Goal: Task Accomplishment & Management: Manage account settings

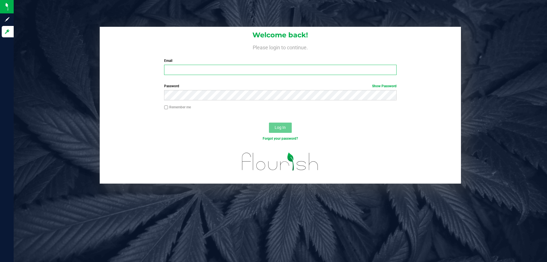
click at [187, 70] on input "Email" at bounding box center [280, 70] width 232 height 10
type input "[EMAIL_ADDRESS][DOMAIN_NAME]"
click at [269, 123] on button "Log In" at bounding box center [280, 128] width 23 height 10
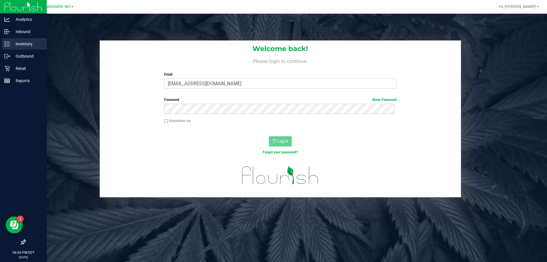
click at [21, 42] on p "Inventory" at bounding box center [27, 43] width 34 height 7
click at [24, 45] on p "Inventory" at bounding box center [27, 43] width 34 height 7
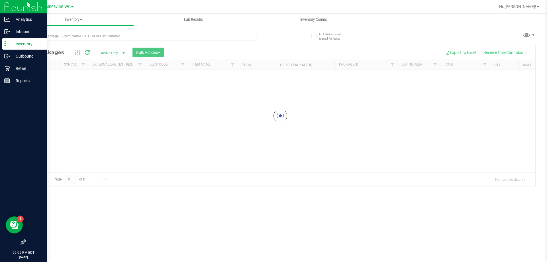
click at [13, 44] on p "Inventory" at bounding box center [27, 43] width 34 height 7
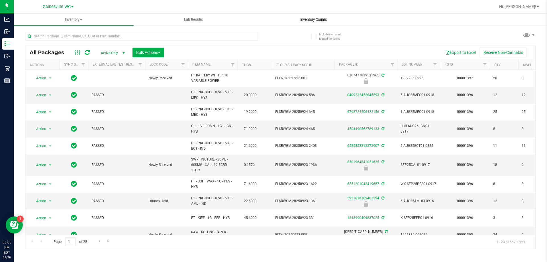
click at [316, 18] on span "Inventory Counts" at bounding box center [314, 19] width 42 height 5
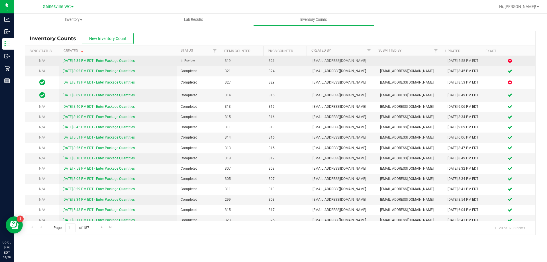
click at [105, 61] on link "[DATE] 5:34 PM EDT - Enter Package Quantities" at bounding box center [99, 61] width 72 height 4
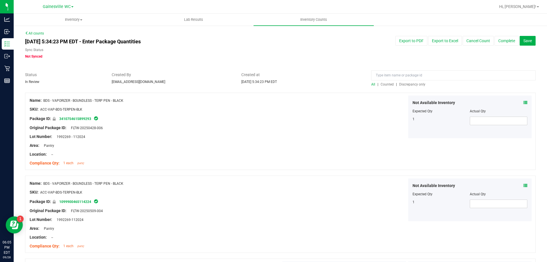
click at [400, 85] on span "Discrepancy only" at bounding box center [412, 84] width 26 height 4
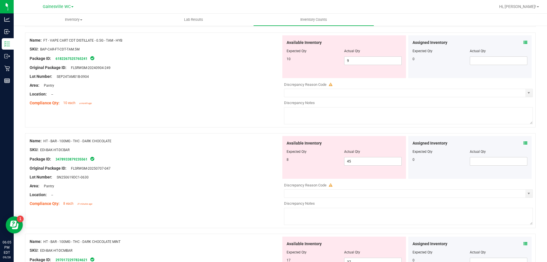
scroll to position [171, 0]
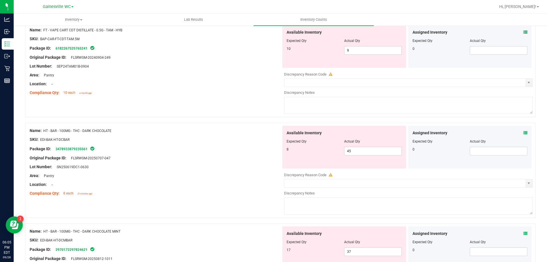
click at [524, 133] on icon at bounding box center [526, 133] width 4 height 4
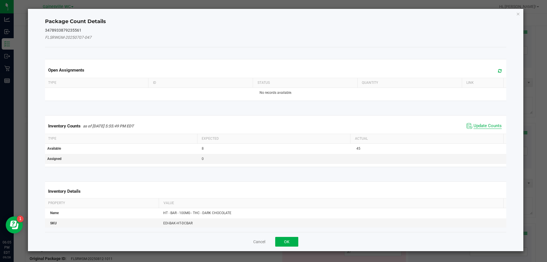
click at [476, 125] on span "Update Counts" at bounding box center [488, 126] width 28 height 6
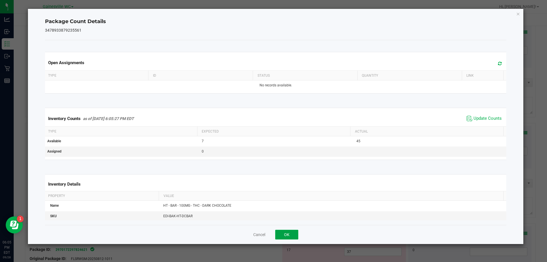
click at [294, 234] on button "OK" at bounding box center [286, 235] width 23 height 10
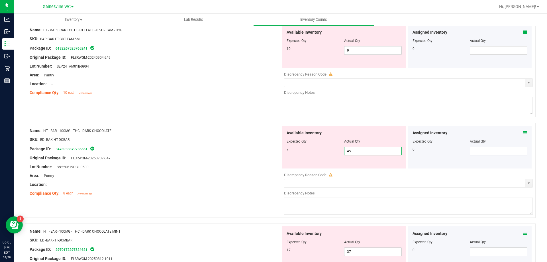
drag, startPoint x: 372, startPoint y: 153, endPoint x: 290, endPoint y: 152, distance: 82.7
click at [290, 152] on div "7 45 45" at bounding box center [344, 151] width 115 height 9
type input "7"
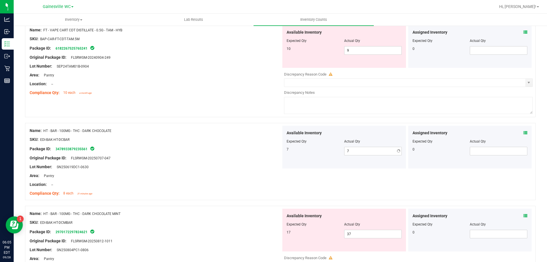
click at [245, 175] on div "Area: Pantry" at bounding box center [156, 176] width 252 height 6
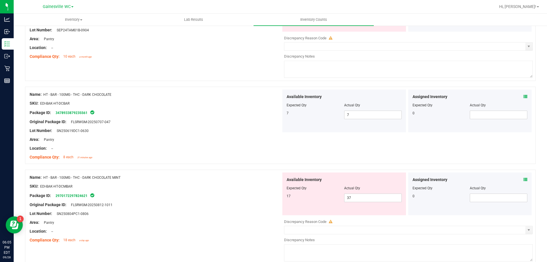
scroll to position [257, 0]
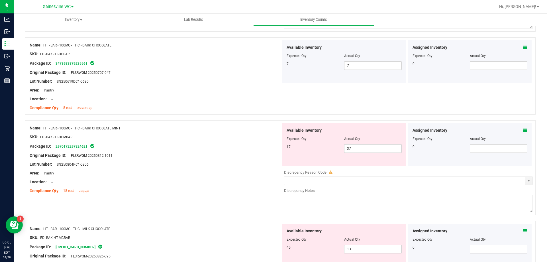
click at [524, 132] on icon at bounding box center [526, 130] width 4 height 4
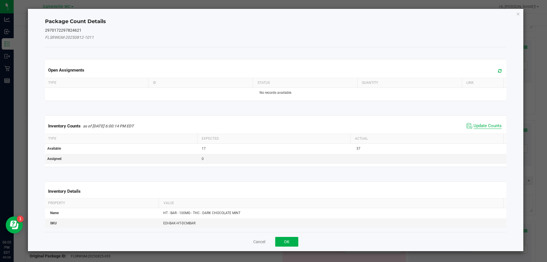
click at [486, 127] on span "Update Counts" at bounding box center [488, 126] width 28 height 6
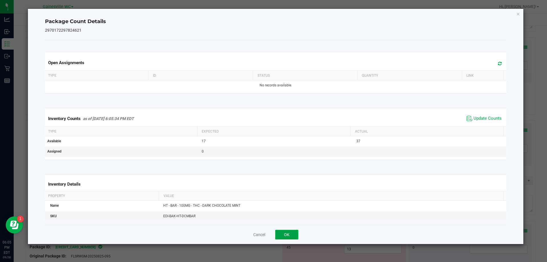
click at [282, 235] on button "OK" at bounding box center [286, 235] width 23 height 10
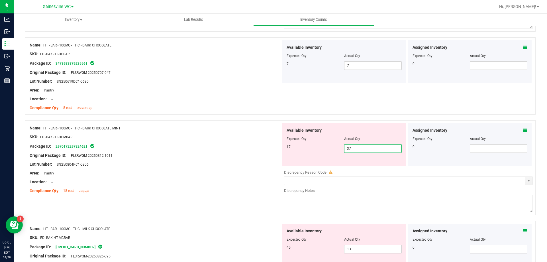
drag, startPoint x: 361, startPoint y: 147, endPoint x: 337, endPoint y: 151, distance: 23.9
click at [337, 151] on div "17 37 37" at bounding box center [344, 148] width 115 height 9
type input "17"
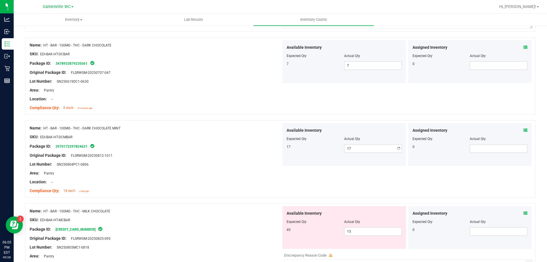
click at [255, 152] on div at bounding box center [156, 151] width 252 height 3
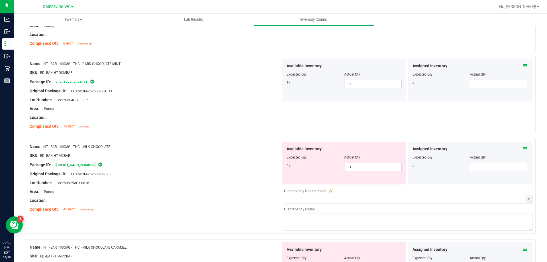
scroll to position [342, 0]
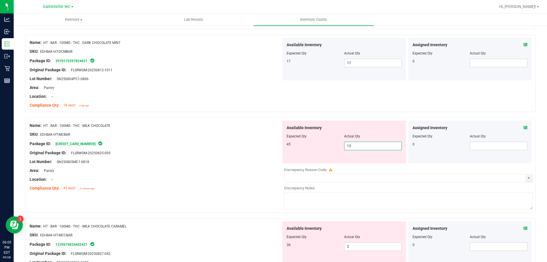
drag, startPoint x: 366, startPoint y: 148, endPoint x: 323, endPoint y: 149, distance: 43.6
click at [323, 149] on div "45 13 13" at bounding box center [344, 146] width 115 height 9
type input "45"
click at [245, 150] on div "Original Package ID: FLSRWGM-20250825-095" at bounding box center [156, 153] width 252 height 6
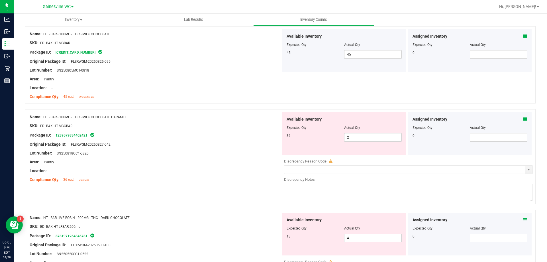
scroll to position [456, 0]
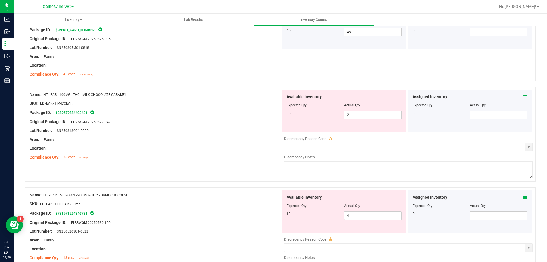
click at [524, 99] on span at bounding box center [526, 97] width 4 height 6
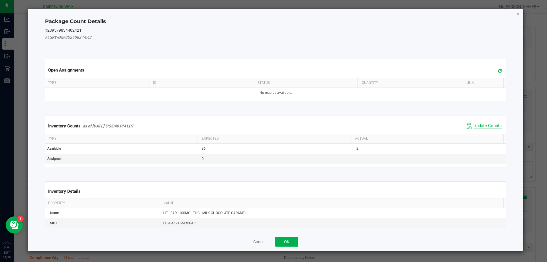
click at [489, 123] on span "Update Counts" at bounding box center [488, 126] width 28 height 6
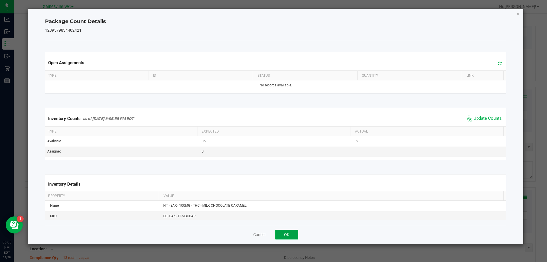
click at [288, 236] on button "OK" at bounding box center [286, 235] width 23 height 10
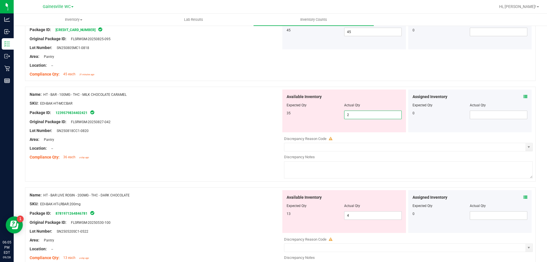
drag, startPoint x: 345, startPoint y: 115, endPoint x: 324, endPoint y: 113, distance: 20.9
click at [324, 113] on div "35 2 2" at bounding box center [344, 115] width 115 height 9
type input "35"
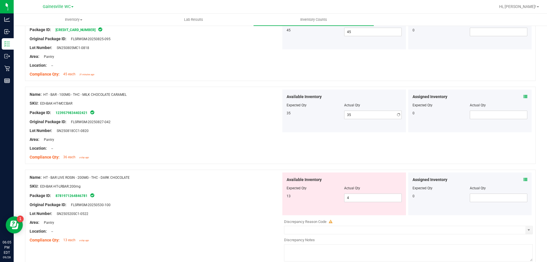
click at [248, 118] on div at bounding box center [156, 117] width 252 height 3
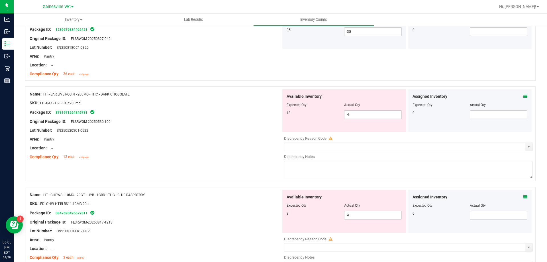
scroll to position [570, 0]
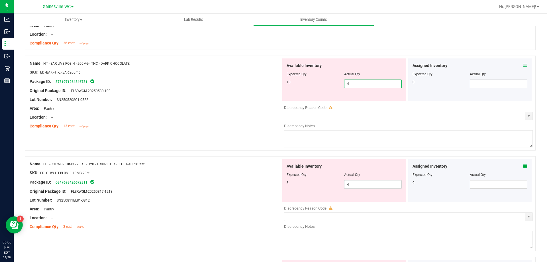
drag, startPoint x: 350, startPoint y: 84, endPoint x: 337, endPoint y: 85, distance: 13.1
click at [337, 85] on div "13 4 4" at bounding box center [344, 84] width 115 height 9
type input "13"
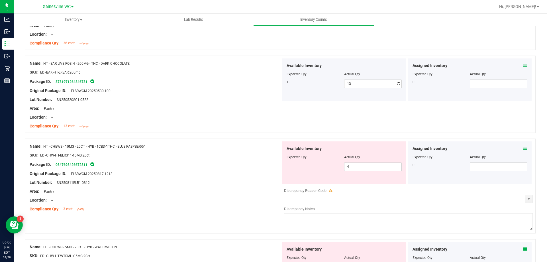
click at [253, 95] on div at bounding box center [156, 95] width 252 height 3
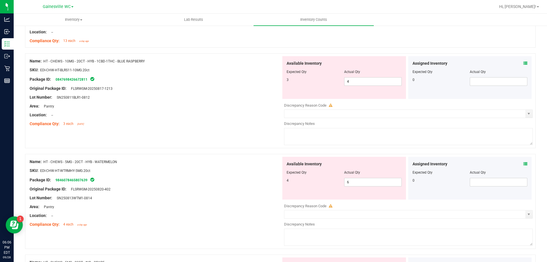
scroll to position [656, 0]
drag, startPoint x: 352, startPoint y: 81, endPoint x: 339, endPoint y: 82, distance: 12.8
click at [339, 82] on div "3 4 4" at bounding box center [344, 81] width 115 height 9
type input "3"
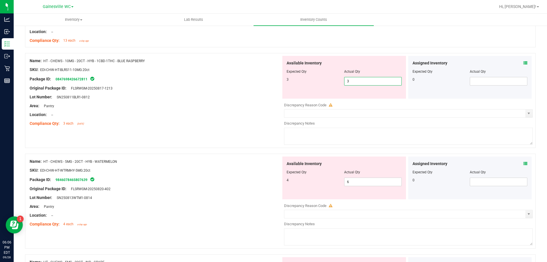
click at [270, 101] on div at bounding box center [156, 101] width 252 height 3
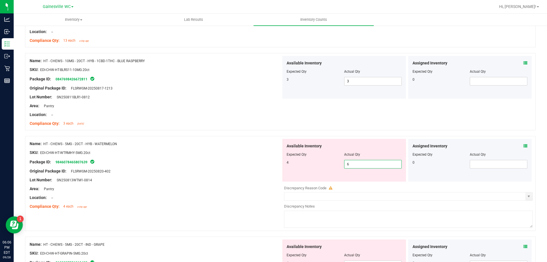
drag, startPoint x: 353, startPoint y: 163, endPoint x: 331, endPoint y: 166, distance: 21.9
click at [331, 166] on div "4 6 6" at bounding box center [344, 164] width 115 height 9
type input "4"
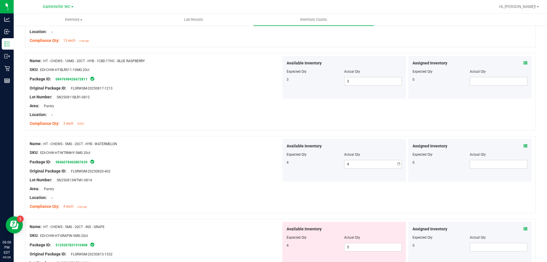
click at [231, 162] on div "Package ID: 9846078465807639" at bounding box center [156, 161] width 252 height 7
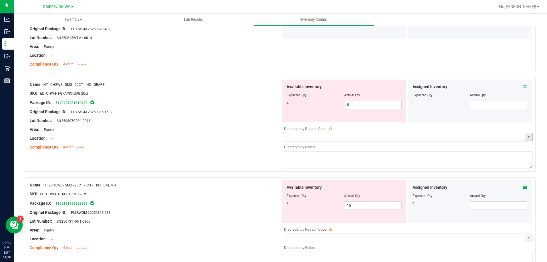
scroll to position [798, 0]
click at [349, 103] on span "5 5" at bounding box center [373, 104] width 58 height 9
type input "4"
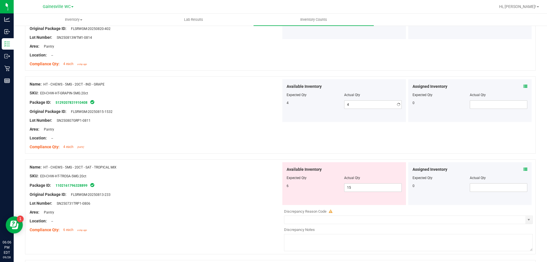
click at [268, 106] on div at bounding box center [156, 107] width 252 height 3
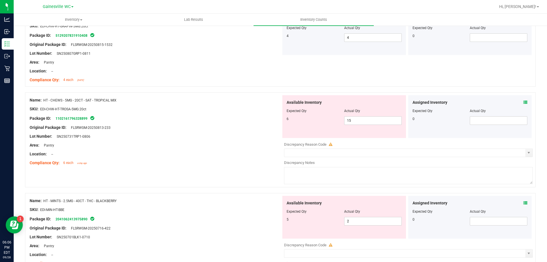
scroll to position [884, 0]
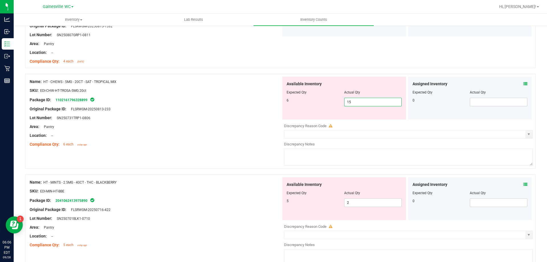
click at [371, 105] on span "15 15" at bounding box center [373, 102] width 58 height 9
type input "1"
type input "6"
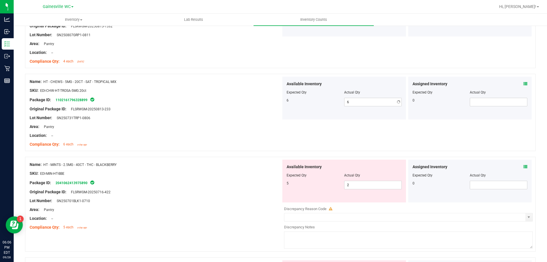
click at [191, 107] on div "Original Package ID: FLSRWGM-20250813-233" at bounding box center [156, 109] width 252 height 6
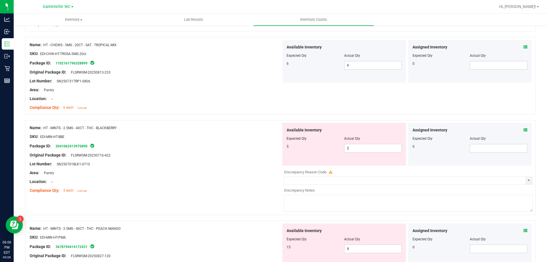
scroll to position [941, 0]
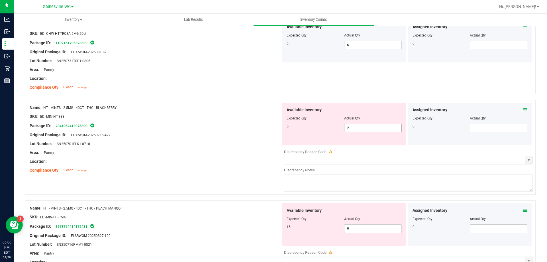
click at [360, 130] on span "2 2" at bounding box center [373, 128] width 58 height 9
type input "5"
click at [180, 129] on div at bounding box center [156, 130] width 252 height 3
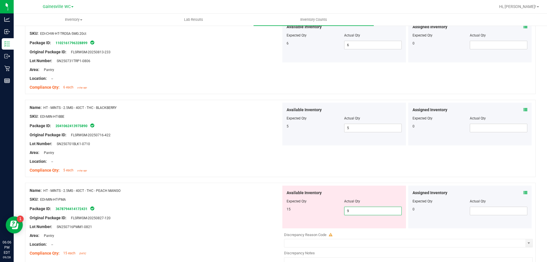
drag, startPoint x: 336, startPoint y: 214, endPoint x: 333, endPoint y: 214, distance: 3.4
click at [333, 214] on div "15 9 9" at bounding box center [344, 211] width 115 height 9
type input "15"
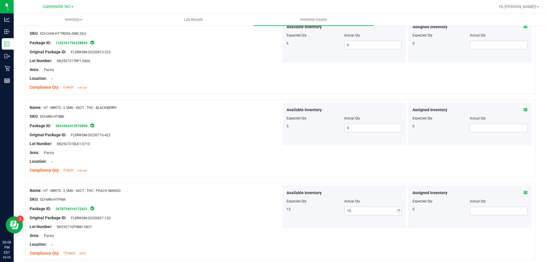
click at [200, 202] on div "SKU: EDI-MIN-HT-PMA" at bounding box center [156, 199] width 252 height 6
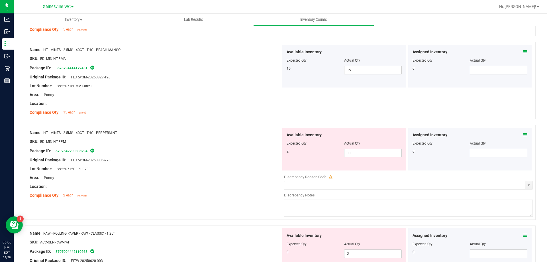
scroll to position [1083, 0]
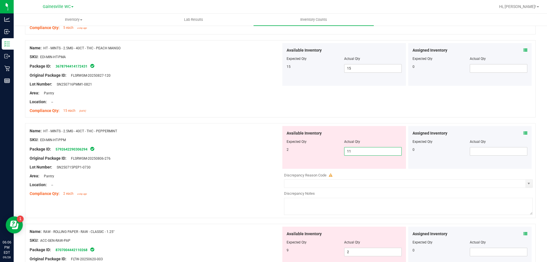
drag, startPoint x: 359, startPoint y: 152, endPoint x: 322, endPoint y: 153, distance: 37.4
click at [322, 153] on div "2 11 11" at bounding box center [344, 151] width 115 height 9
type input "2"
click at [229, 154] on div at bounding box center [156, 153] width 252 height 3
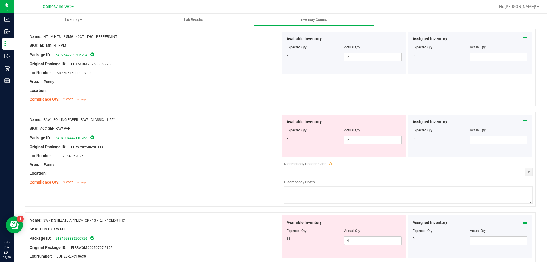
scroll to position [1197, 0]
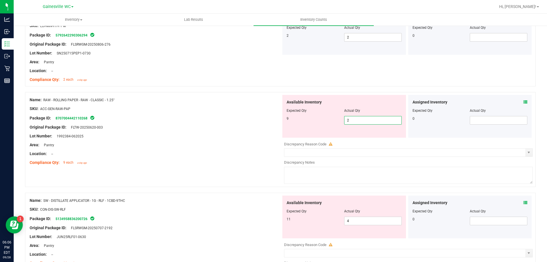
drag, startPoint x: 374, startPoint y: 121, endPoint x: 327, endPoint y: 122, distance: 47.6
click at [327, 122] on div "9 2 2" at bounding box center [344, 120] width 115 height 9
type input "9"
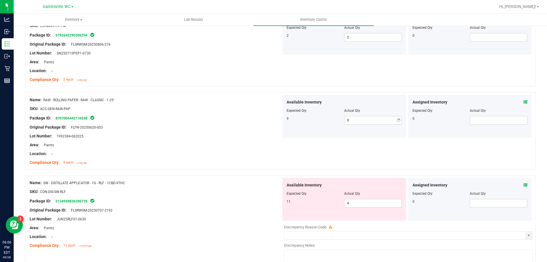
click at [219, 129] on div "Original Package ID: FLTW-20250620-003" at bounding box center [156, 127] width 252 height 6
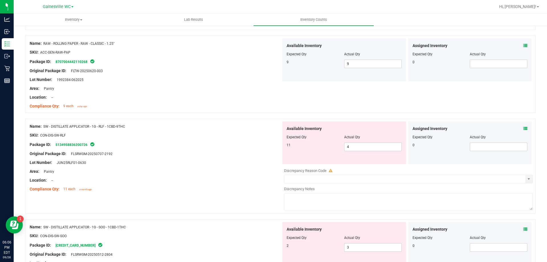
scroll to position [1254, 0]
drag, startPoint x: 357, startPoint y: 146, endPoint x: 323, endPoint y: 149, distance: 34.0
click at [323, 149] on div "11 4 4" at bounding box center [344, 146] width 115 height 9
type input "11"
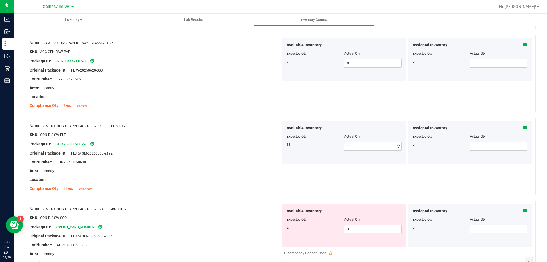
click at [227, 149] on div at bounding box center [156, 148] width 252 height 3
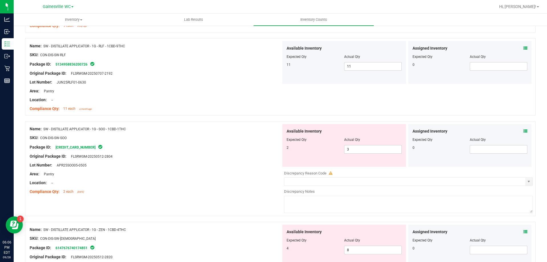
scroll to position [1340, 0]
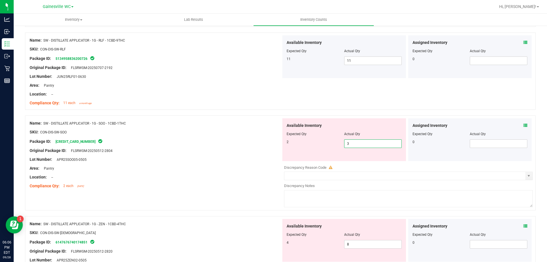
drag, startPoint x: 364, startPoint y: 141, endPoint x: 318, endPoint y: 149, distance: 46.5
click at [318, 149] on div "Available Inventory Expected Qty Actual Qty 2 3 3" at bounding box center [344, 139] width 124 height 43
type input "4"
type input "2"
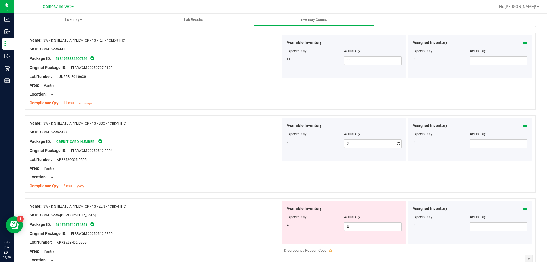
click at [260, 151] on div "Original Package ID: FLSRWGM-20250512-2804" at bounding box center [156, 151] width 252 height 6
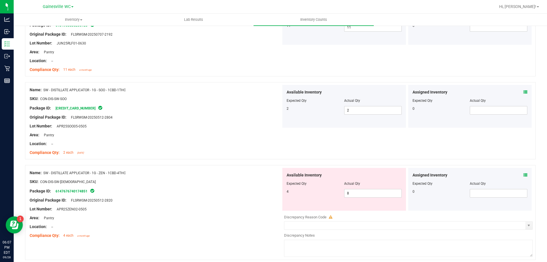
scroll to position [1425, 0]
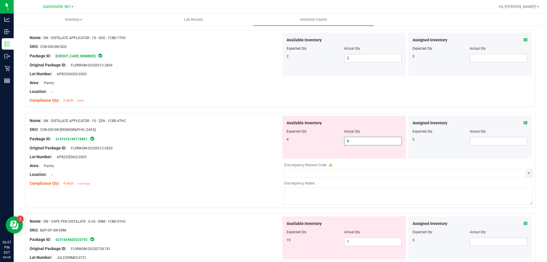
click at [312, 146] on div "Available Inventory Expected Qty Actual Qty 4 8 8" at bounding box center [344, 137] width 124 height 43
type input "4"
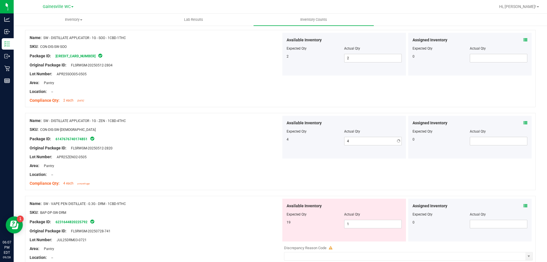
click at [176, 151] on div at bounding box center [156, 152] width 252 height 3
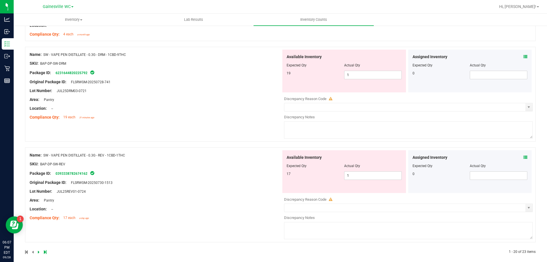
scroll to position [1579, 0]
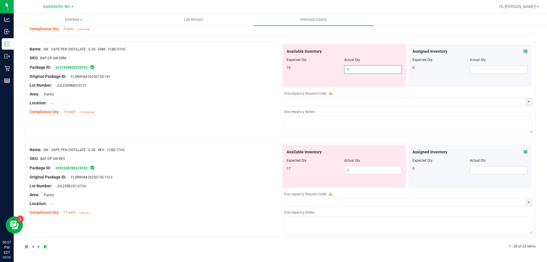
click at [360, 68] on span "1 1" at bounding box center [373, 69] width 58 height 9
type input "19"
click at [198, 87] on div "Name: SW - VAPE PEN DISTILLATE - 0.3G - DRM - 1CBD-9THC SKU: BAP-DP-SW-DRM Pack…" at bounding box center [156, 80] width 252 height 73
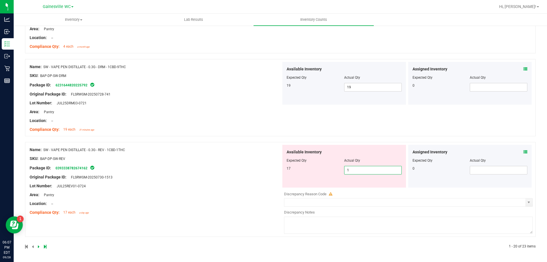
click at [356, 171] on span "1 1" at bounding box center [373, 170] width 58 height 9
type input "17"
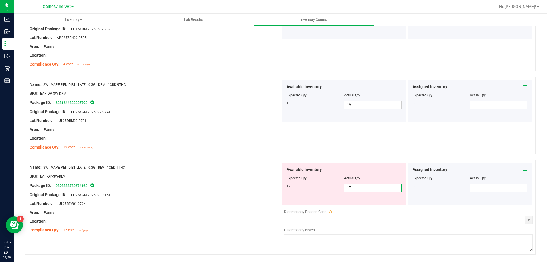
click at [202, 164] on div "Name: SW - VAPE PEN DISTILLATE - 0.3G - REV - 1CBD-1THC SKU: BAP-DP-SW-REV Pack…" at bounding box center [156, 198] width 252 height 73
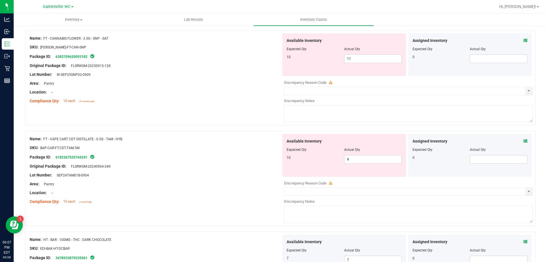
scroll to position [0, 0]
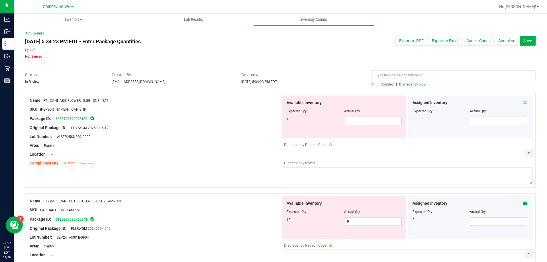
click at [404, 84] on span "Discrepancy only" at bounding box center [412, 84] width 26 height 4
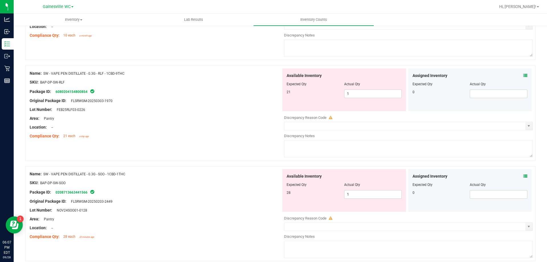
scroll to position [228, 0]
drag, startPoint x: 351, startPoint y: 95, endPoint x: 287, endPoint y: 95, distance: 64.1
click at [287, 95] on div "21 1 1" at bounding box center [344, 94] width 115 height 9
type input "21"
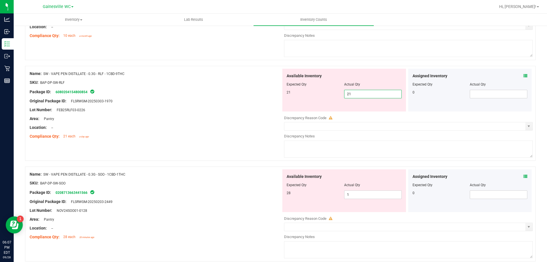
click at [261, 103] on div "Original Package ID: FLSRWGM-20250303-1970" at bounding box center [156, 101] width 252 height 6
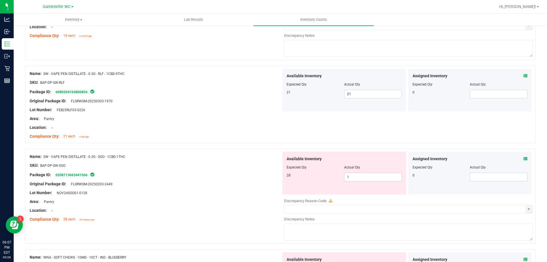
click at [519, 159] on div "Assigned Inventory" at bounding box center [470, 159] width 115 height 6
click at [524, 157] on icon at bounding box center [526, 159] width 4 height 4
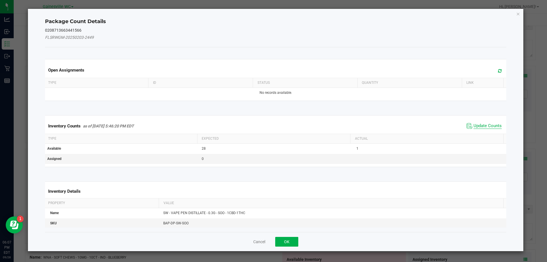
click at [482, 126] on span "Update Counts" at bounding box center [488, 126] width 28 height 6
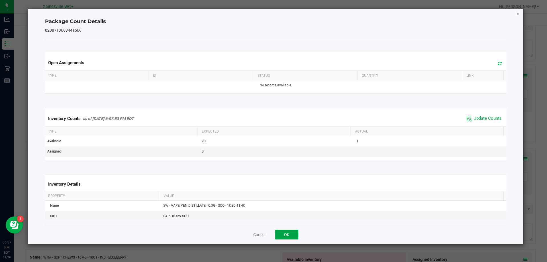
click at [288, 231] on button "OK" at bounding box center [286, 235] width 23 height 10
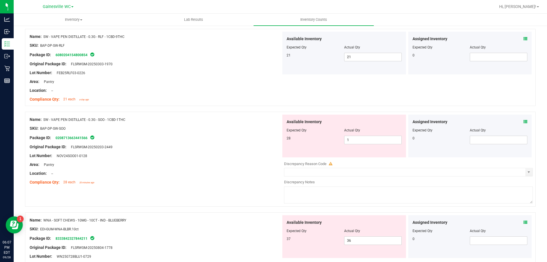
scroll to position [335, 0]
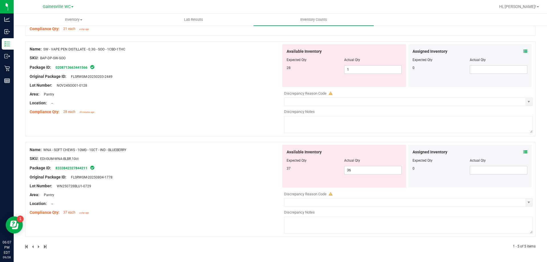
click at [524, 152] on icon at bounding box center [526, 152] width 4 height 4
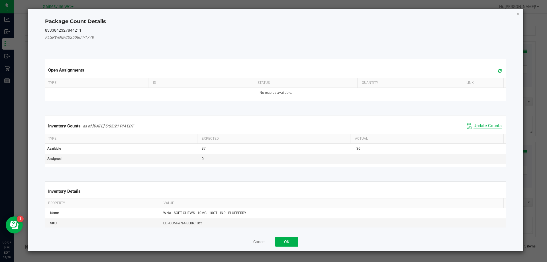
click at [481, 125] on span "Update Counts" at bounding box center [488, 126] width 28 height 6
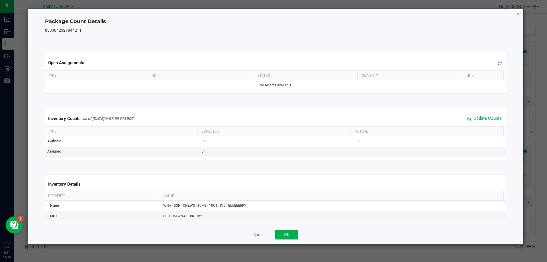
click at [288, 229] on div "Cancel OK" at bounding box center [276, 234] width 462 height 19
click at [290, 234] on button "OK" at bounding box center [286, 235] width 23 height 10
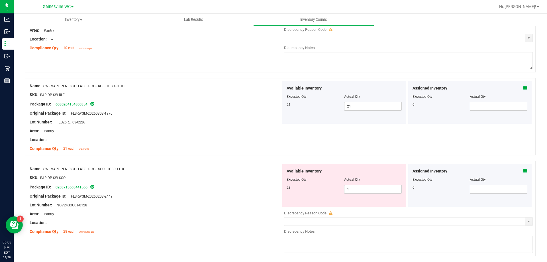
scroll to position [204, 0]
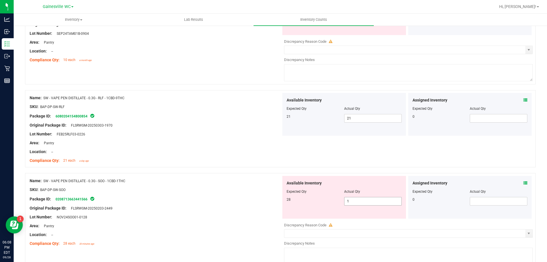
click at [360, 204] on span "1 1" at bounding box center [373, 201] width 58 height 9
type input "28"
click at [205, 198] on div "Package ID: 0208713663441566" at bounding box center [156, 199] width 252 height 7
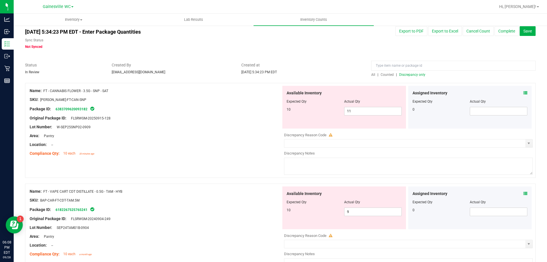
scroll to position [0, 0]
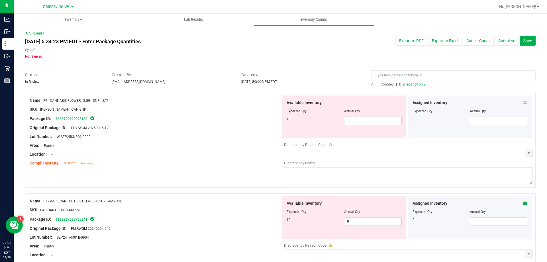
click at [412, 84] on span "Discrepancy only" at bounding box center [412, 84] width 26 height 4
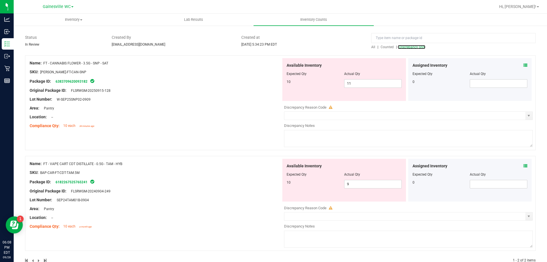
scroll to position [51, 0]
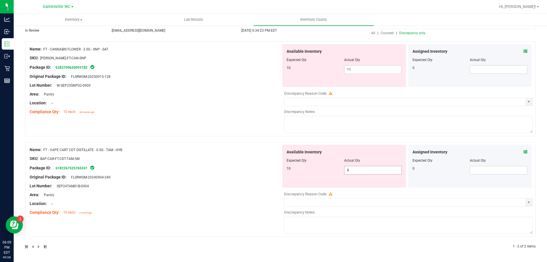
click at [351, 168] on span "9 9" at bounding box center [373, 170] width 58 height 9
type input "10"
drag, startPoint x: 212, startPoint y: 146, endPoint x: 227, endPoint y: 137, distance: 17.6
click at [214, 144] on div "Name: FT - CANNABIS FLOWER - 3.5G - SNP - SAT SKU: [PERSON_NAME]-FT-CAN-SNP Pac…" at bounding box center [280, 145] width 511 height 208
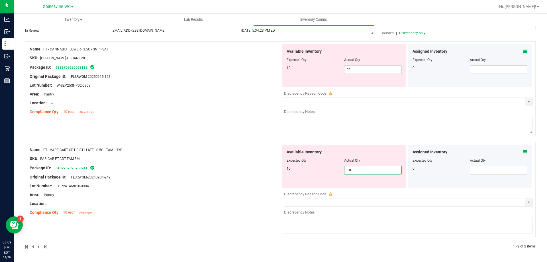
scroll to position [34, 0]
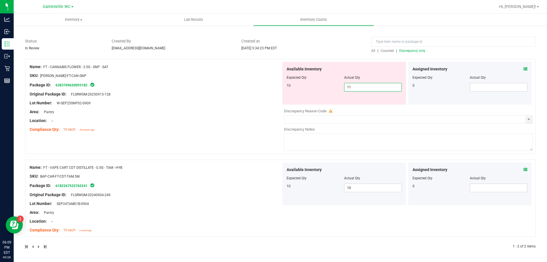
drag, startPoint x: 362, startPoint y: 86, endPoint x: 332, endPoint y: 86, distance: 29.9
click at [332, 86] on div "10 11 11" at bounding box center [344, 87] width 115 height 9
type input "10"
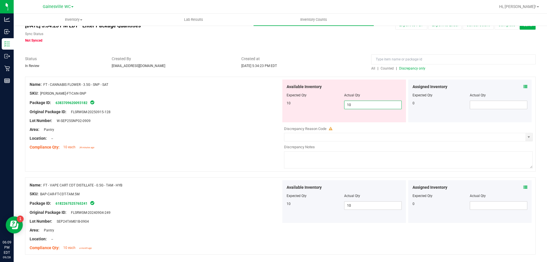
click at [265, 91] on div "Name: FT - CANNABIS FLOWER - 3.5G - SNP - SAT SKU: [PERSON_NAME]-FT-CAN-SNP Pac…" at bounding box center [156, 116] width 252 height 73
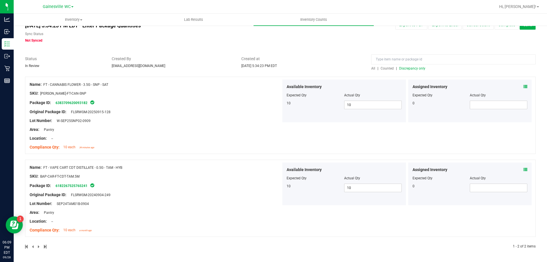
click at [414, 67] on span "Discrepancy only" at bounding box center [412, 68] width 26 height 4
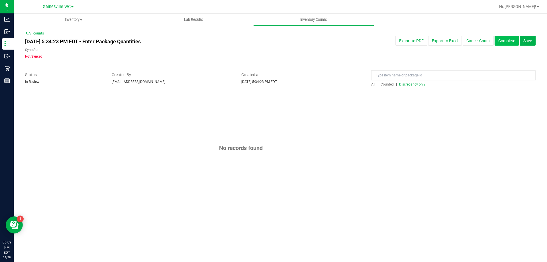
click at [508, 39] on button "Complete" at bounding box center [507, 41] width 24 height 10
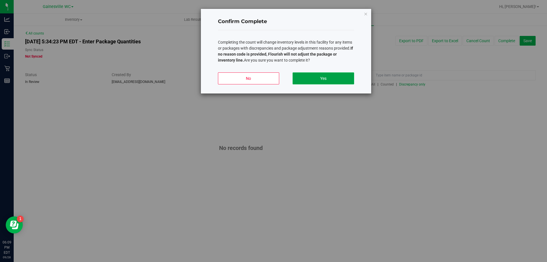
click at [306, 79] on button "Yes" at bounding box center [323, 78] width 61 height 12
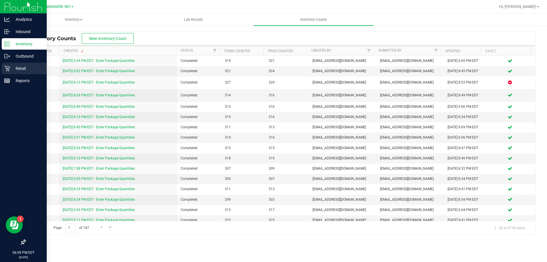
click at [6, 65] on div "Retail" at bounding box center [24, 68] width 45 height 11
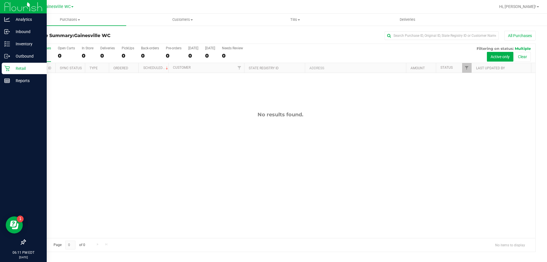
click at [23, 67] on p "Retail" at bounding box center [27, 68] width 34 height 7
